Goal: Information Seeking & Learning: Understand process/instructions

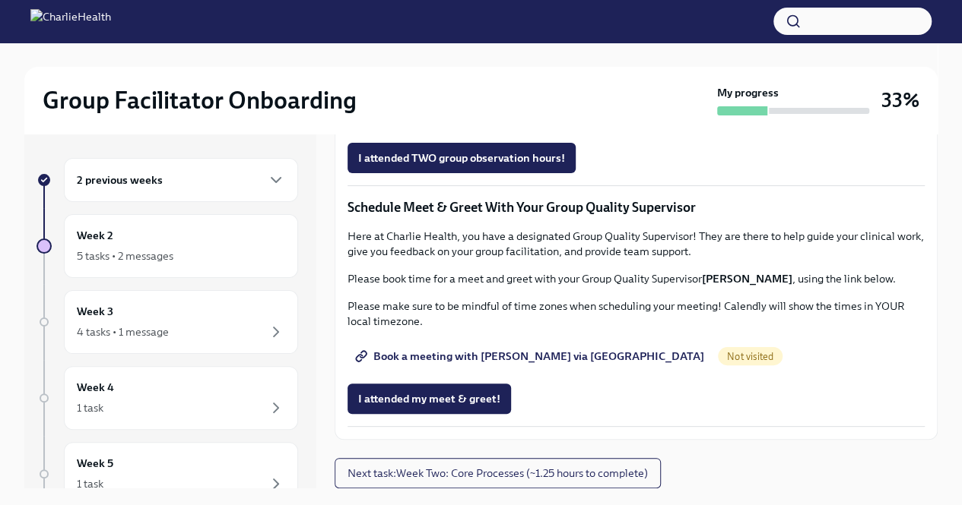
scroll to position [1140, 0]
click at [515, 123] on span "Complete this form to schedule your observations" at bounding box center [490, 115] width 265 height 15
click at [528, 350] on span "Book a meeting with [PERSON_NAME] via [GEOGRAPHIC_DATA]" at bounding box center [531, 356] width 346 height 15
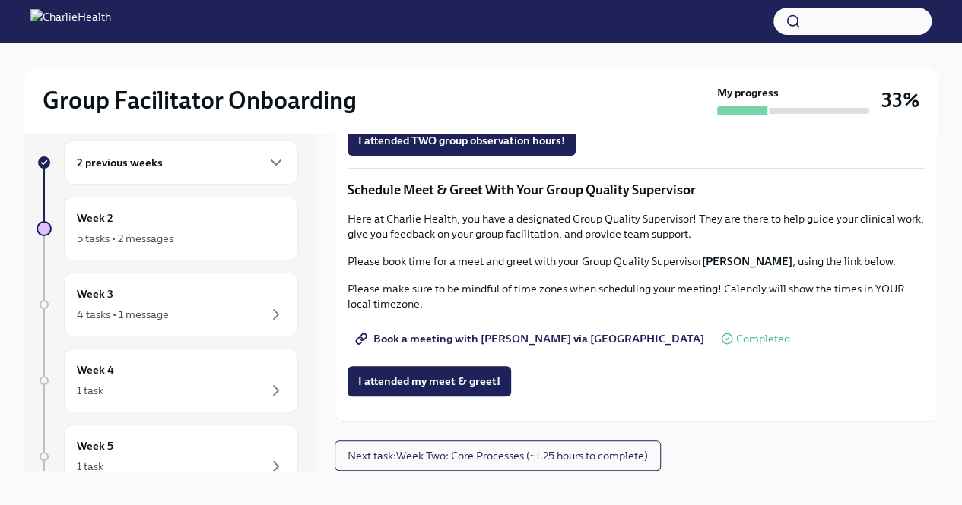
scroll to position [26, 0]
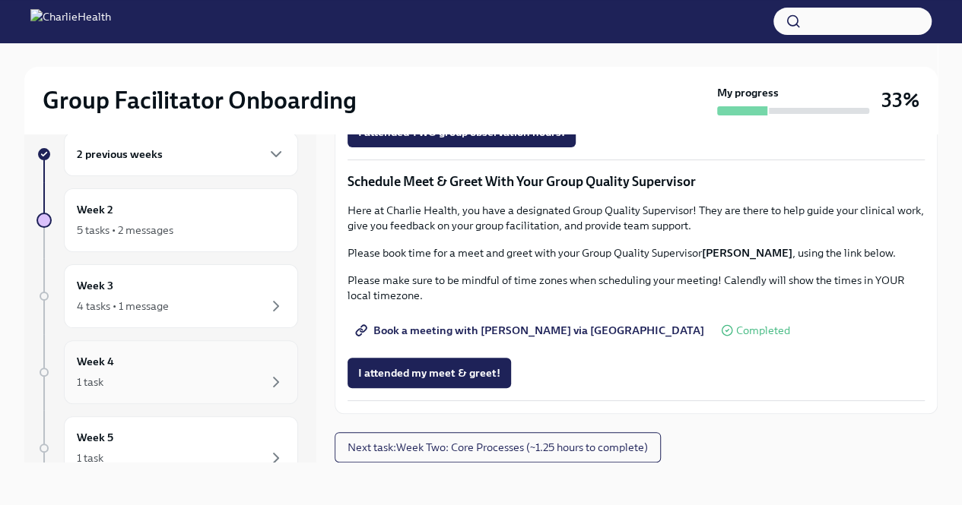
click at [214, 367] on div "Week 4 1 task" at bounding box center [181, 372] width 208 height 38
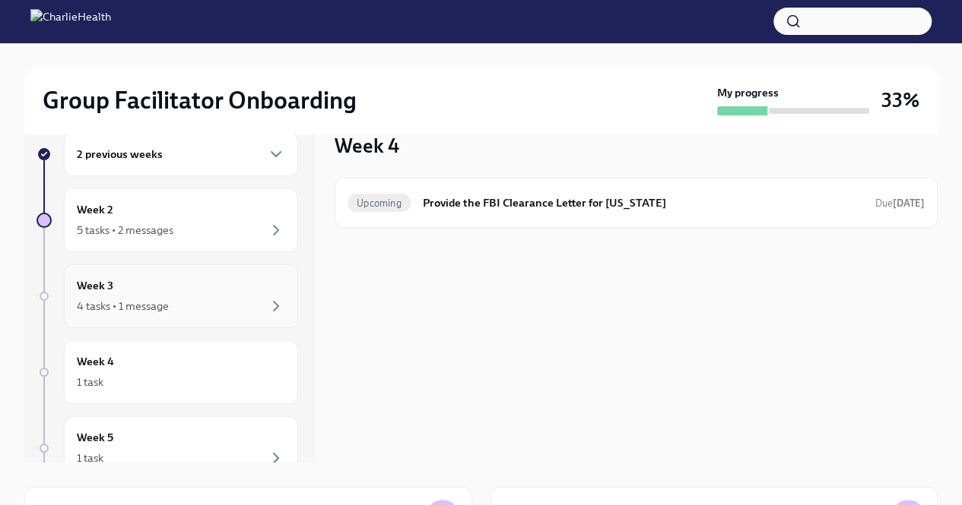
click at [208, 303] on div "4 tasks • 1 message" at bounding box center [181, 306] width 208 height 18
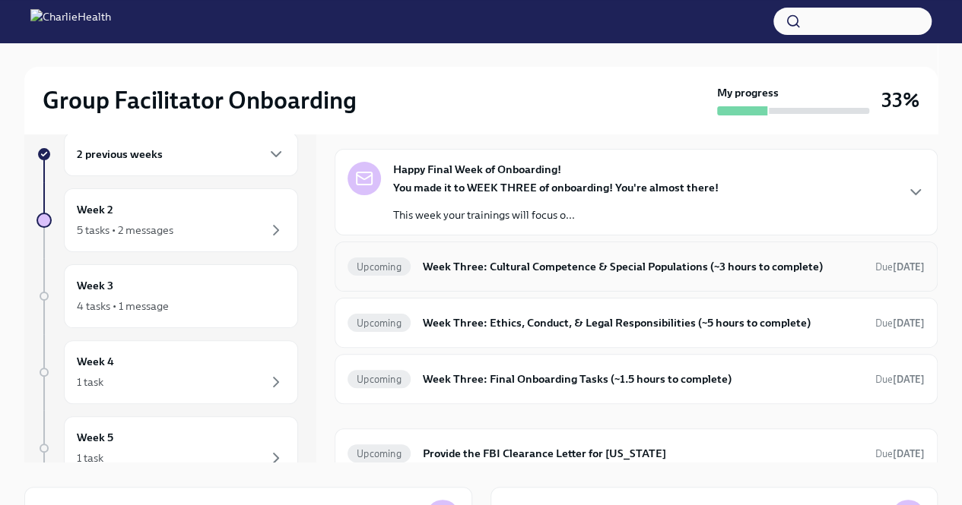
scroll to position [42, 0]
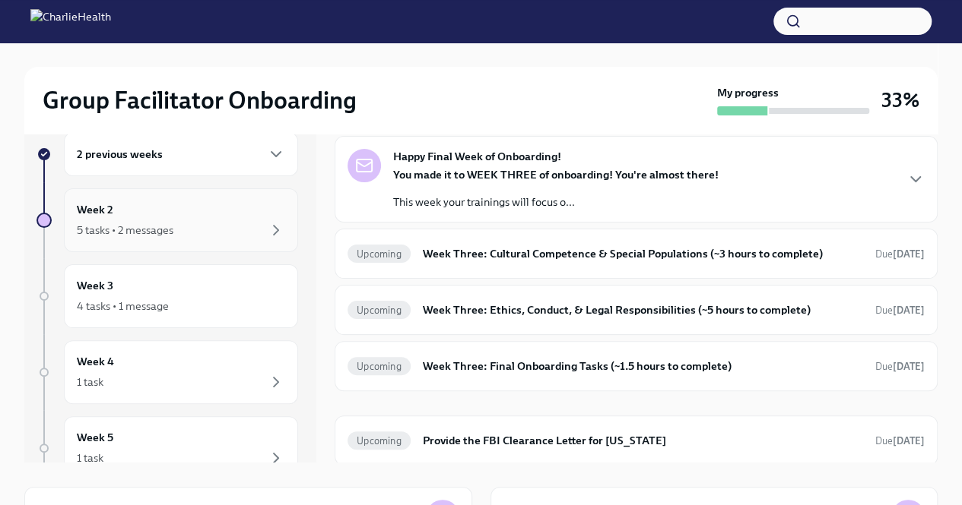
click at [157, 215] on div "Week 2 5 tasks • 2 messages" at bounding box center [181, 220] width 208 height 38
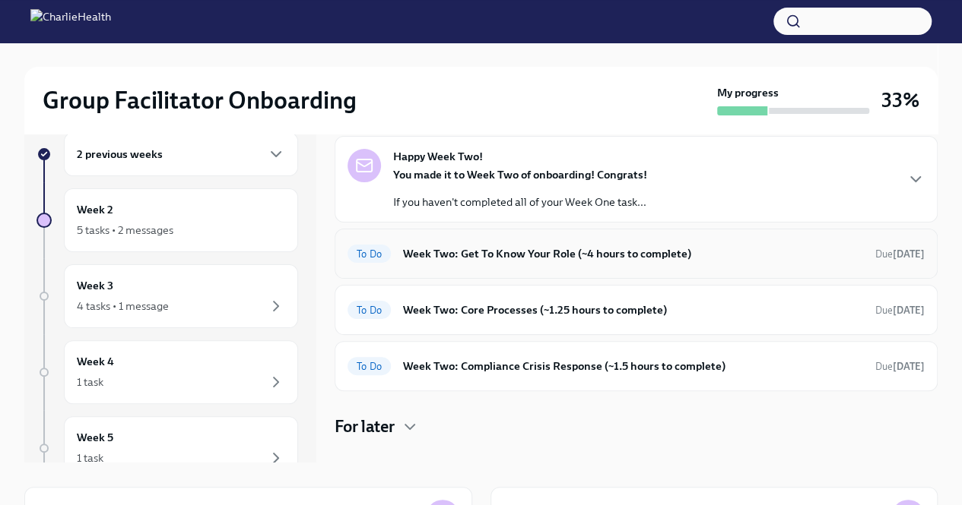
click at [759, 249] on h6 "Week Two: Get To Know Your Role (~4 hours to complete)" at bounding box center [633, 254] width 460 height 17
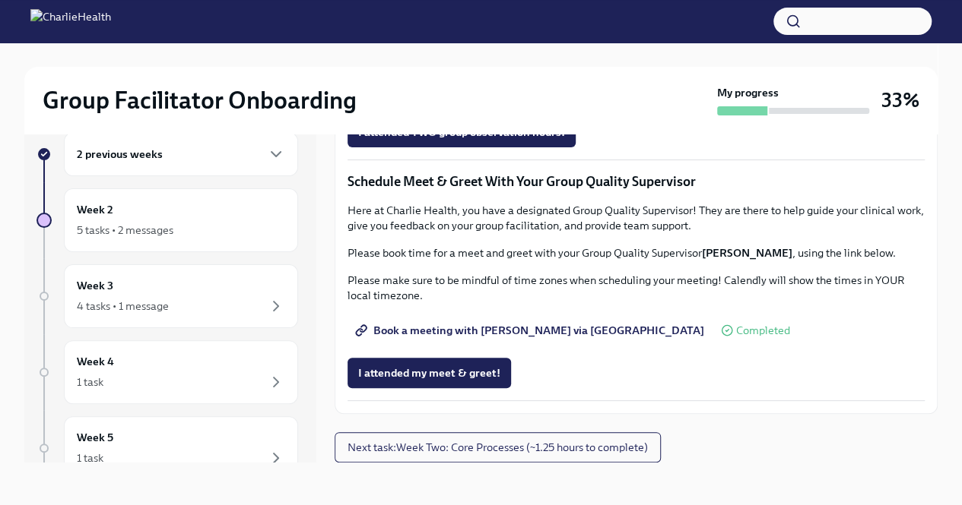
scroll to position [1432, 0]
click at [496, 449] on span "Next task : Week Two: Core Processes (~1.25 hours to complete)" at bounding box center [497, 447] width 300 height 15
